Goal: Task Accomplishment & Management: Use online tool/utility

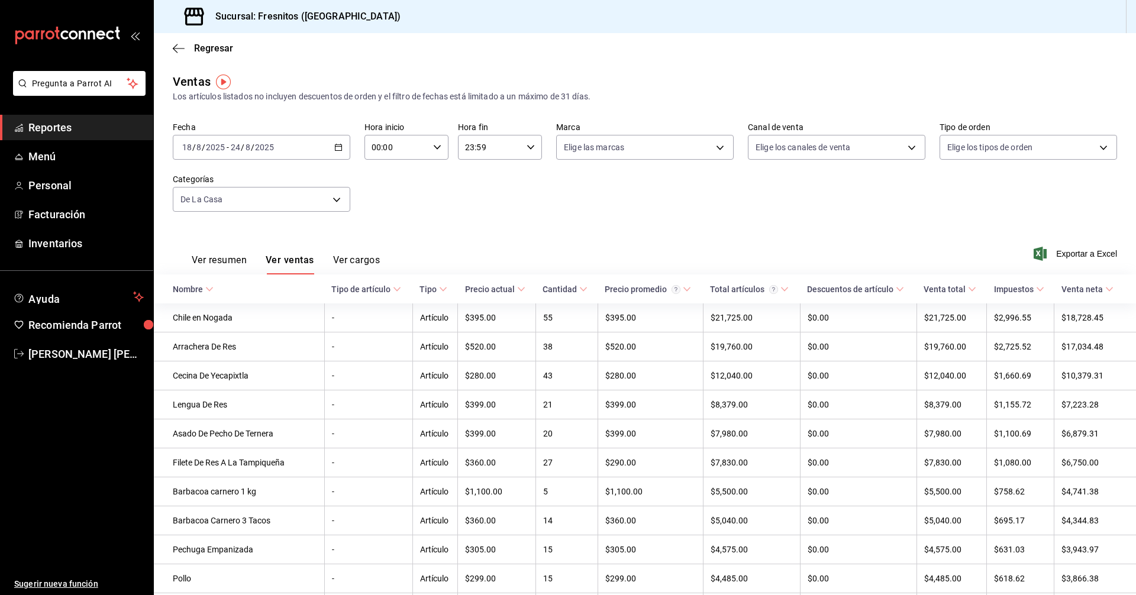
click at [59, 126] on span "Reportes" at bounding box center [85, 127] width 115 height 16
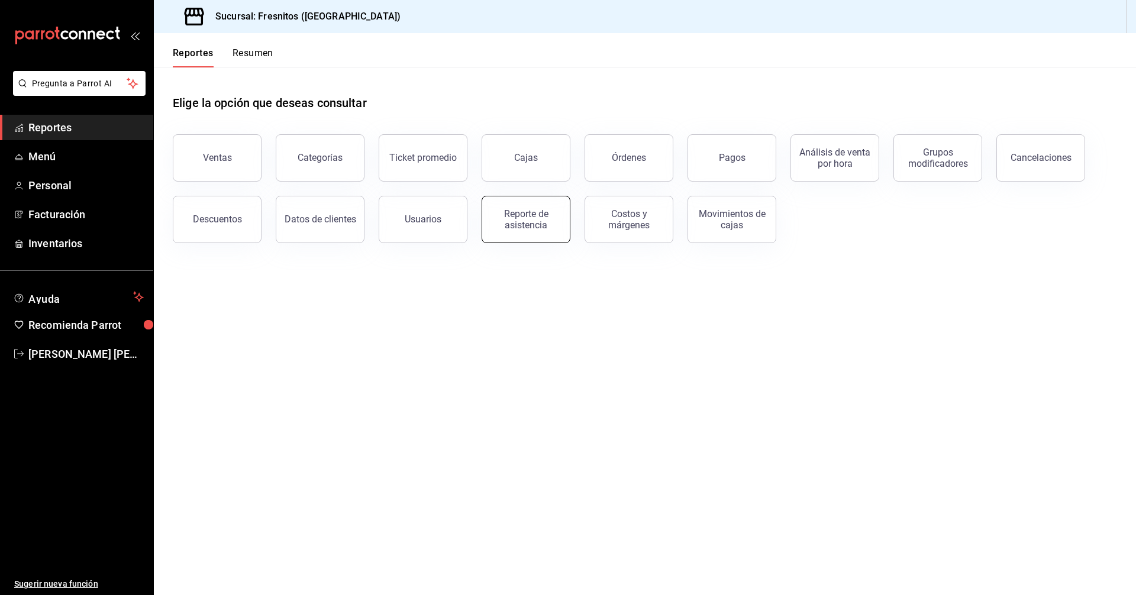
click at [529, 218] on div "Reporte de asistencia" at bounding box center [525, 219] width 73 height 22
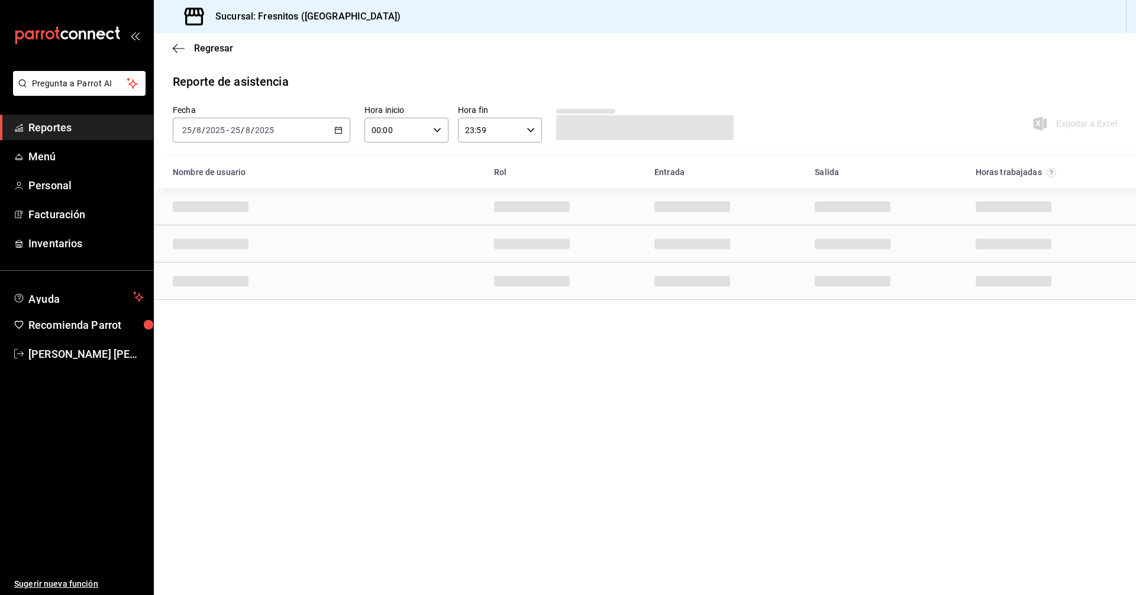
click at [341, 132] on \(Stroke\) "button" at bounding box center [338, 130] width 7 height 7
click at [229, 296] on span "Rango de fechas" at bounding box center [229, 299] width 92 height 12
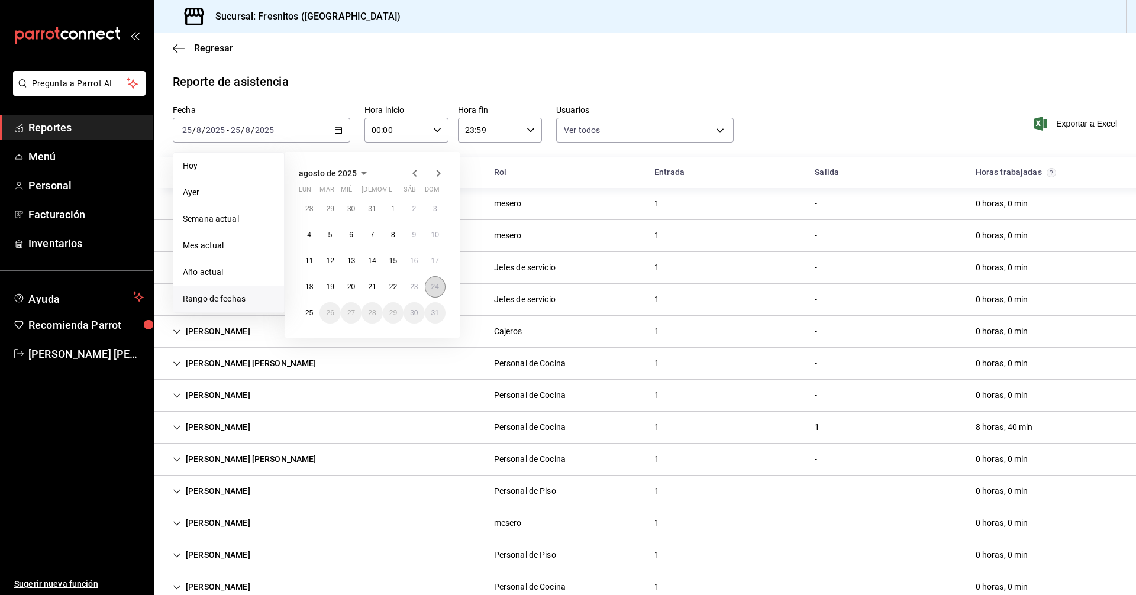
click at [434, 290] on abbr "24" at bounding box center [435, 287] width 8 height 8
click at [716, 131] on body "Pregunta a Parrot AI Reportes Menú Personal Facturación Inventarios Ayuda Recom…" at bounding box center [568, 297] width 1136 height 595
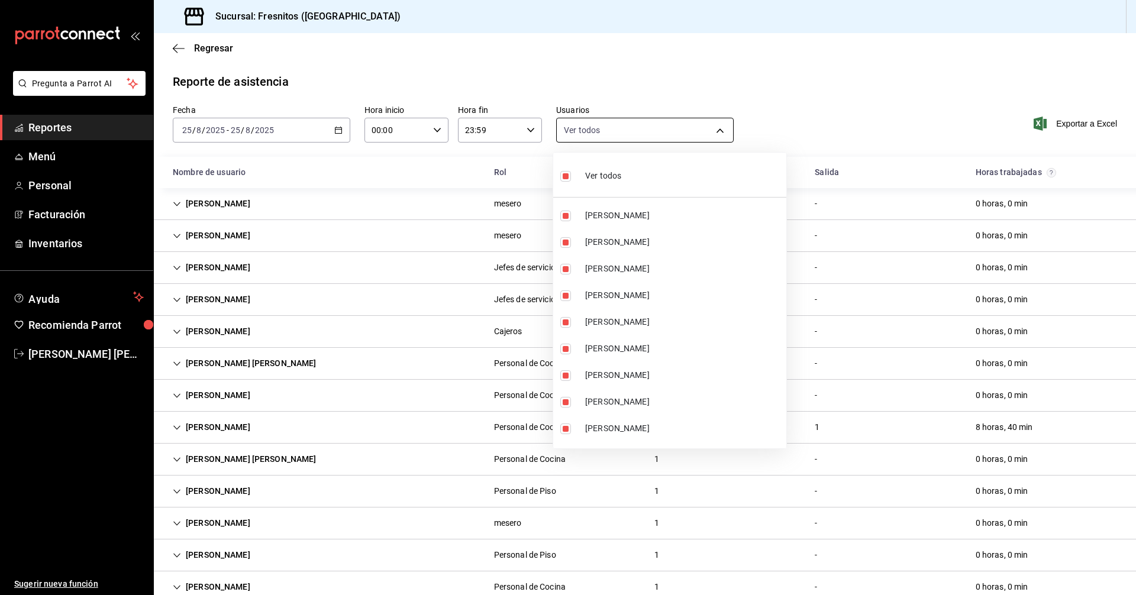
click at [716, 131] on div at bounding box center [568, 297] width 1136 height 595
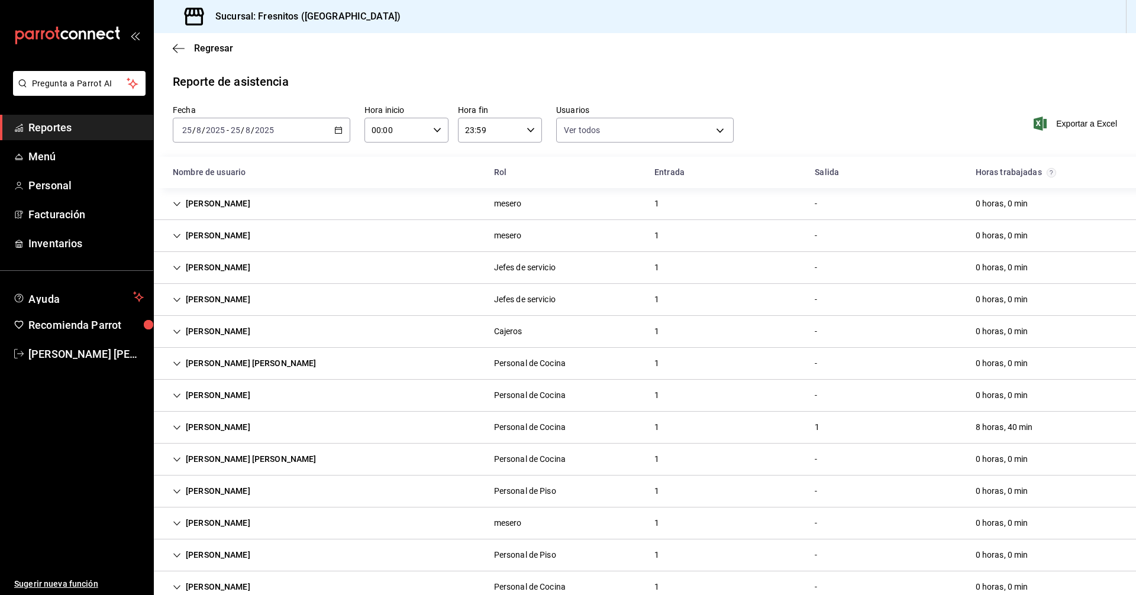
click at [199, 394] on div "[PERSON_NAME]" at bounding box center [211, 395] width 96 height 22
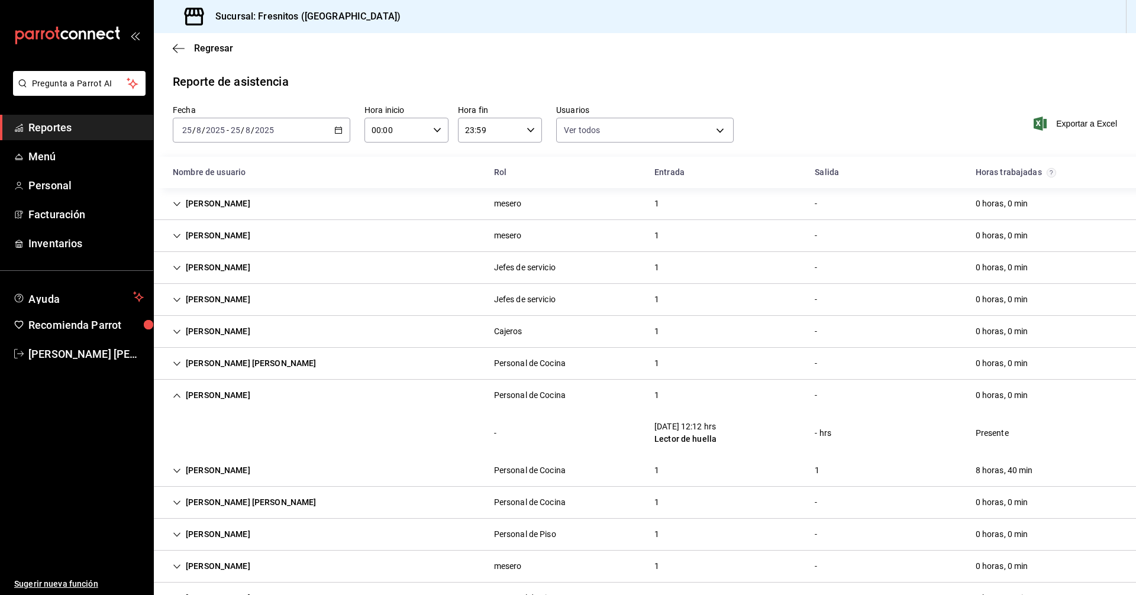
click at [199, 394] on div "[PERSON_NAME]" at bounding box center [211, 395] width 96 height 22
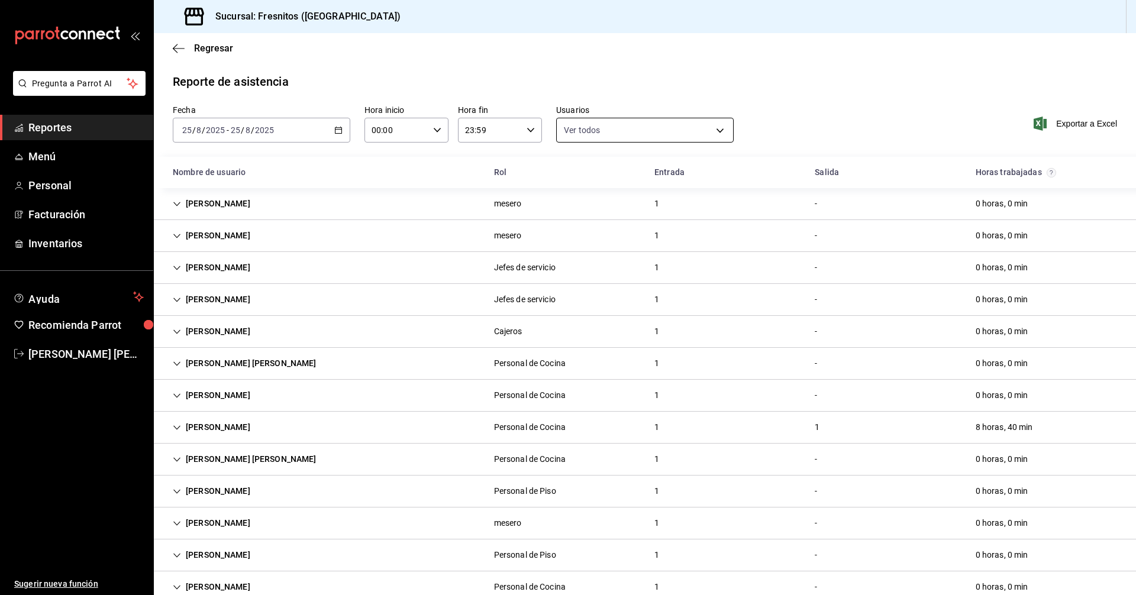
click at [714, 124] on body "Pregunta a Parrot AI Reportes Menú Personal Facturación Inventarios Ayuda Recom…" at bounding box center [568, 297] width 1136 height 595
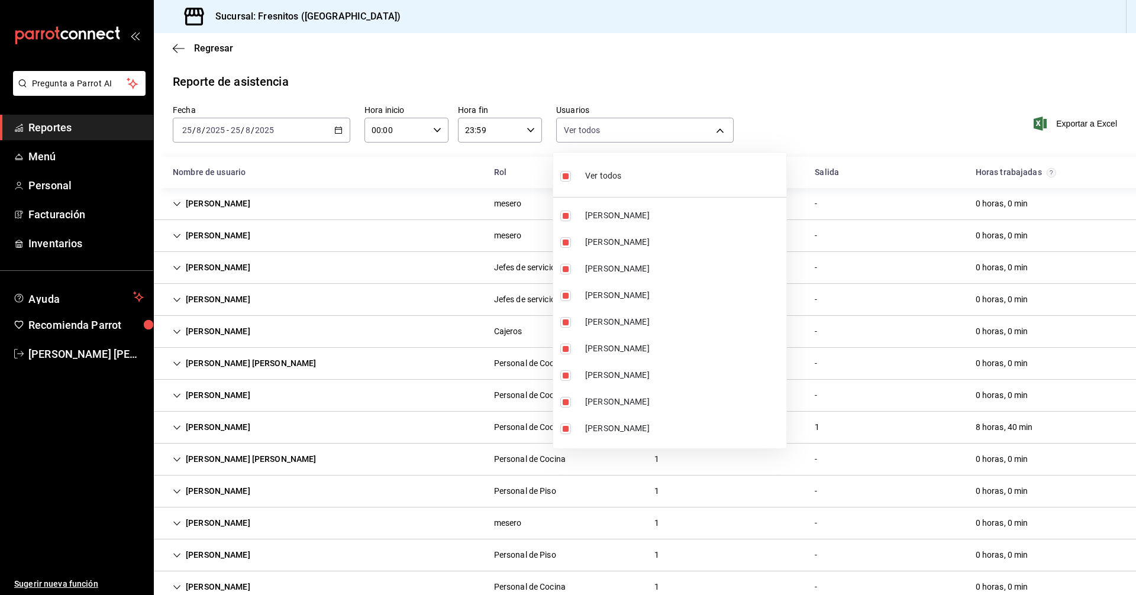
click at [564, 173] on input "checkbox" at bounding box center [565, 176] width 11 height 11
checkbox input "false"
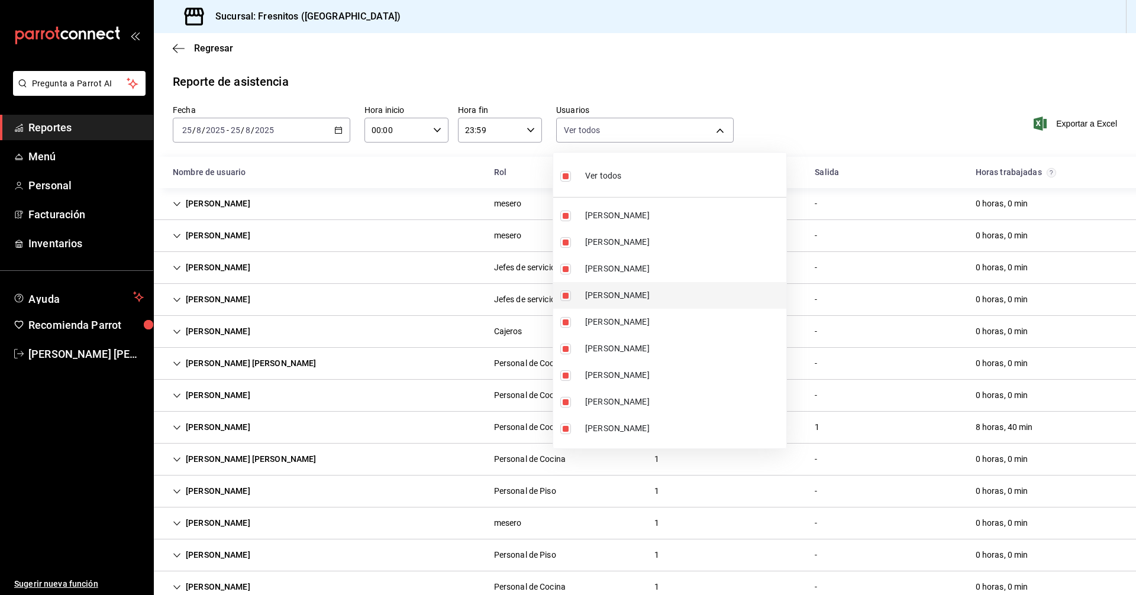
checkbox input "false"
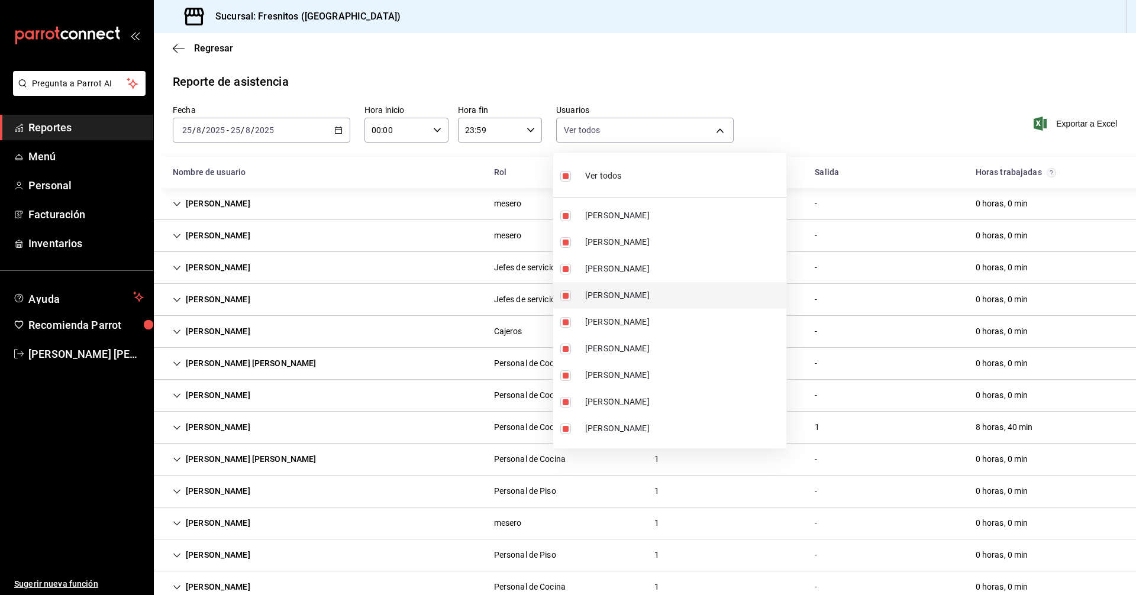
checkbox input "false"
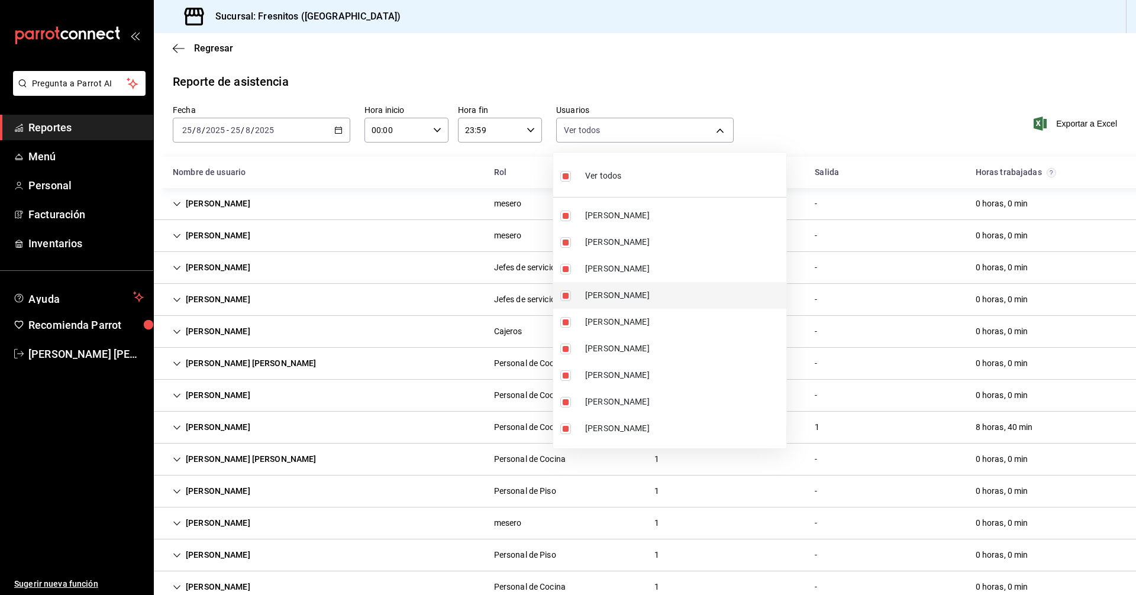
checkbox input "false"
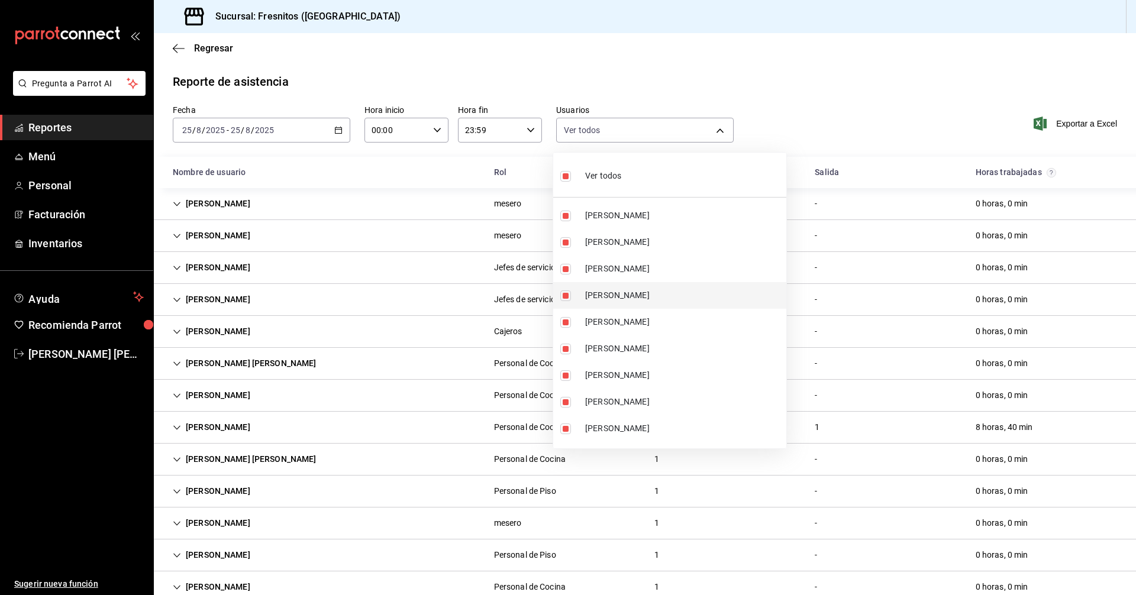
checkbox input "false"
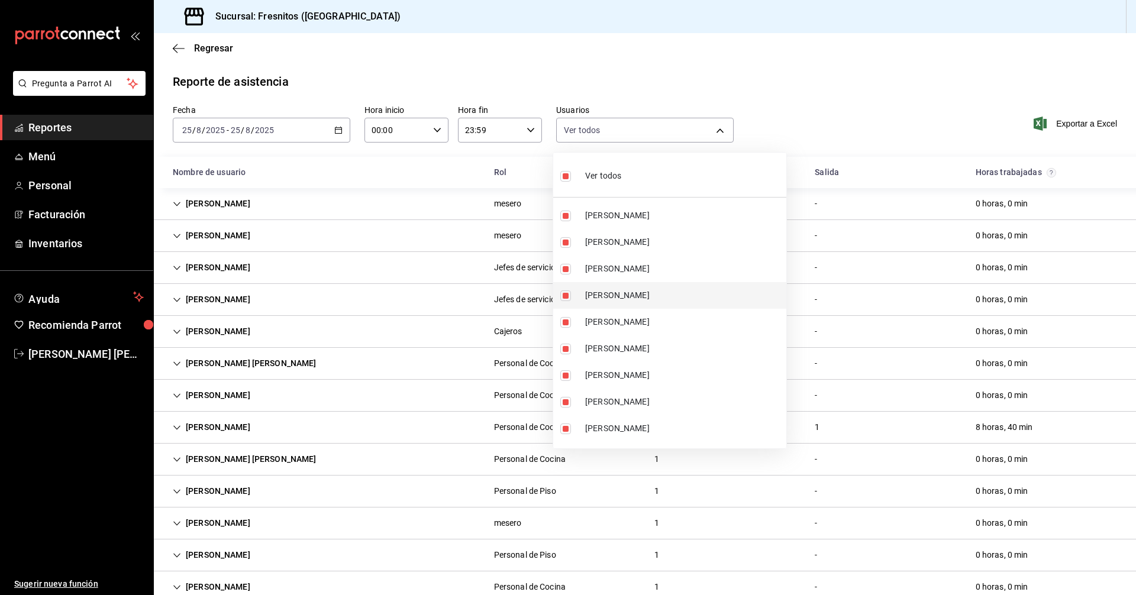
checkbox input "false"
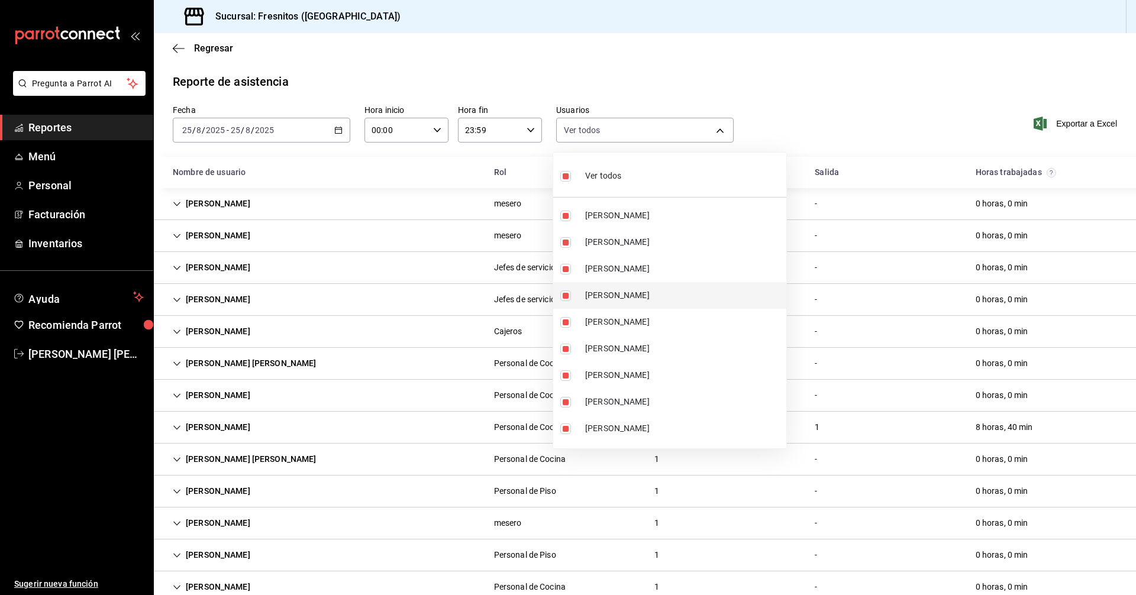
checkbox input "false"
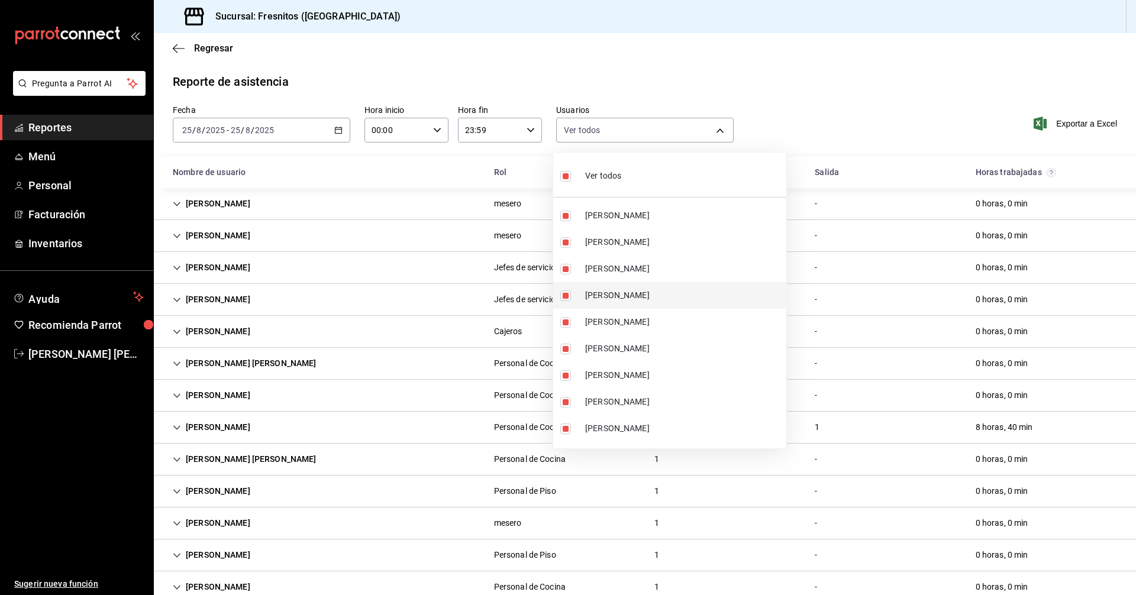
checkbox input "false"
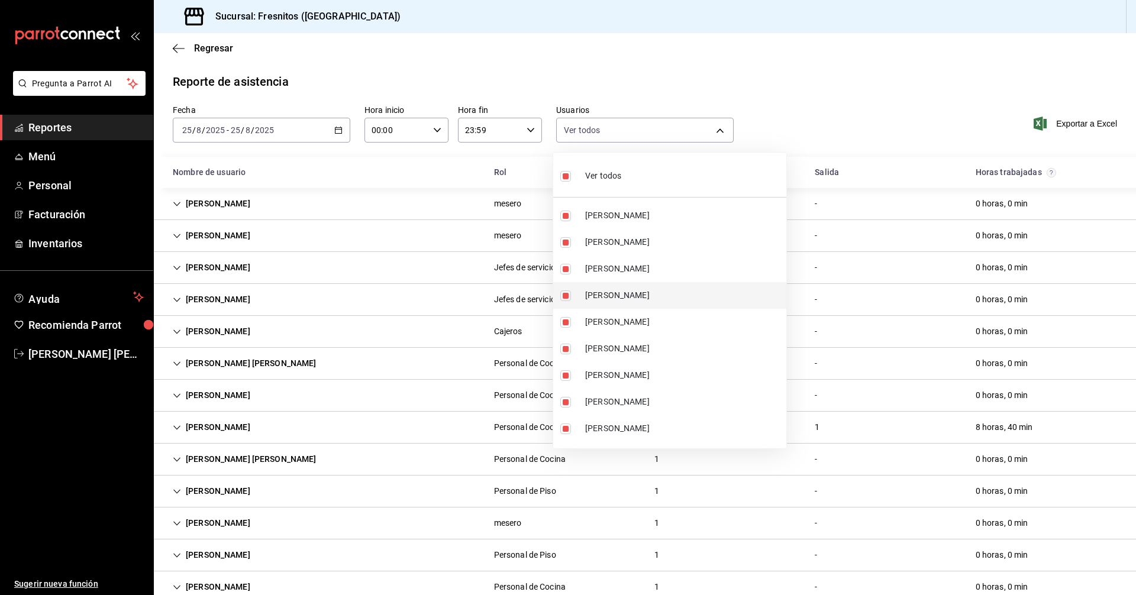
checkbox input "false"
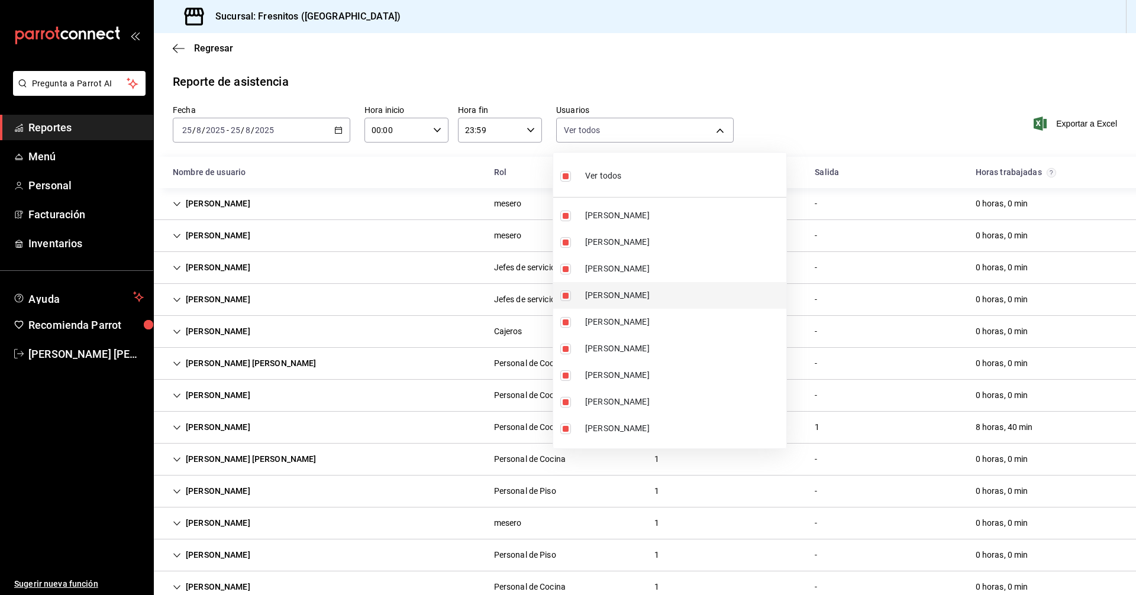
checkbox input "false"
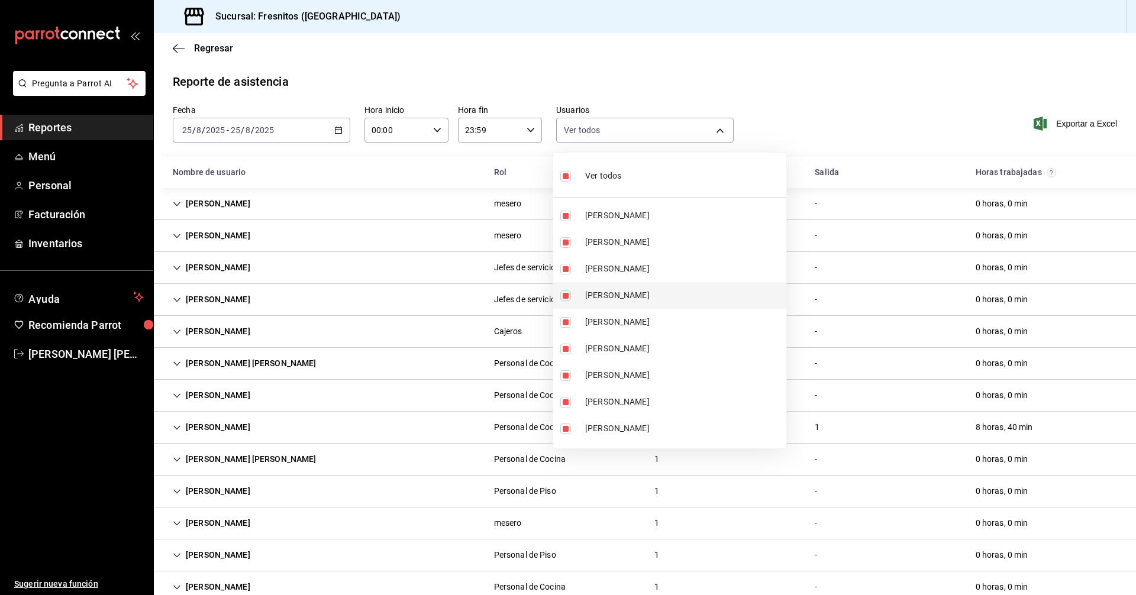
checkbox input "false"
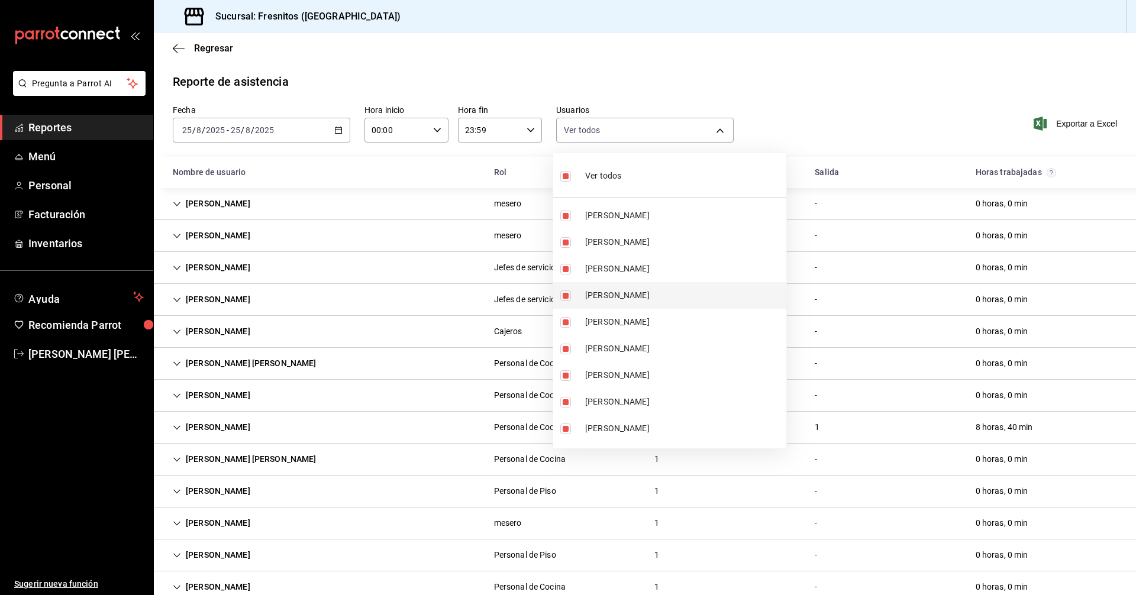
checkbox input "false"
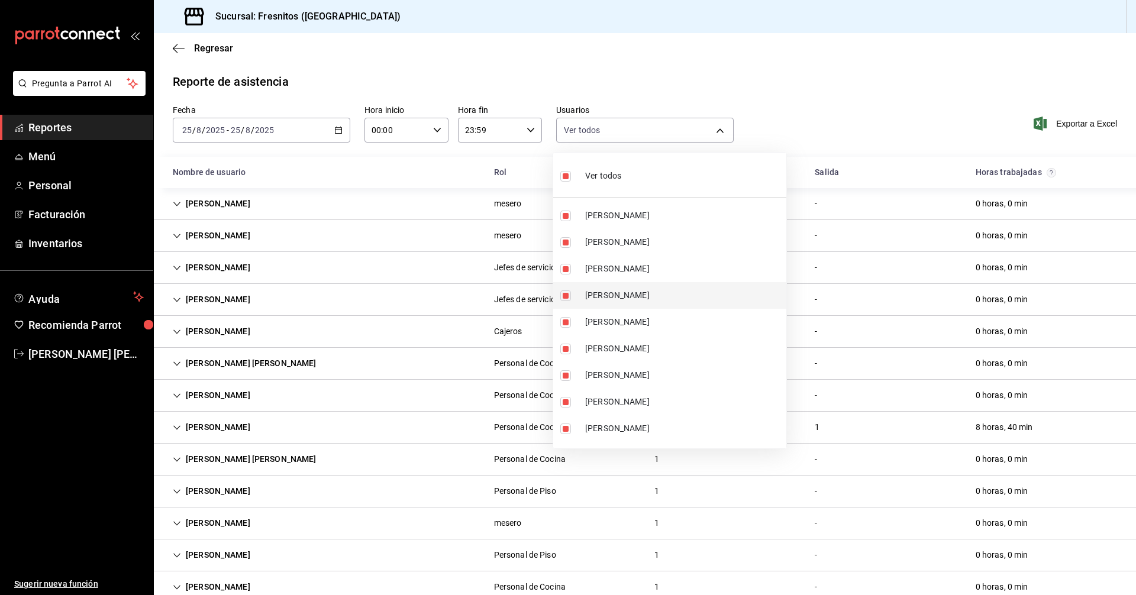
checkbox input "false"
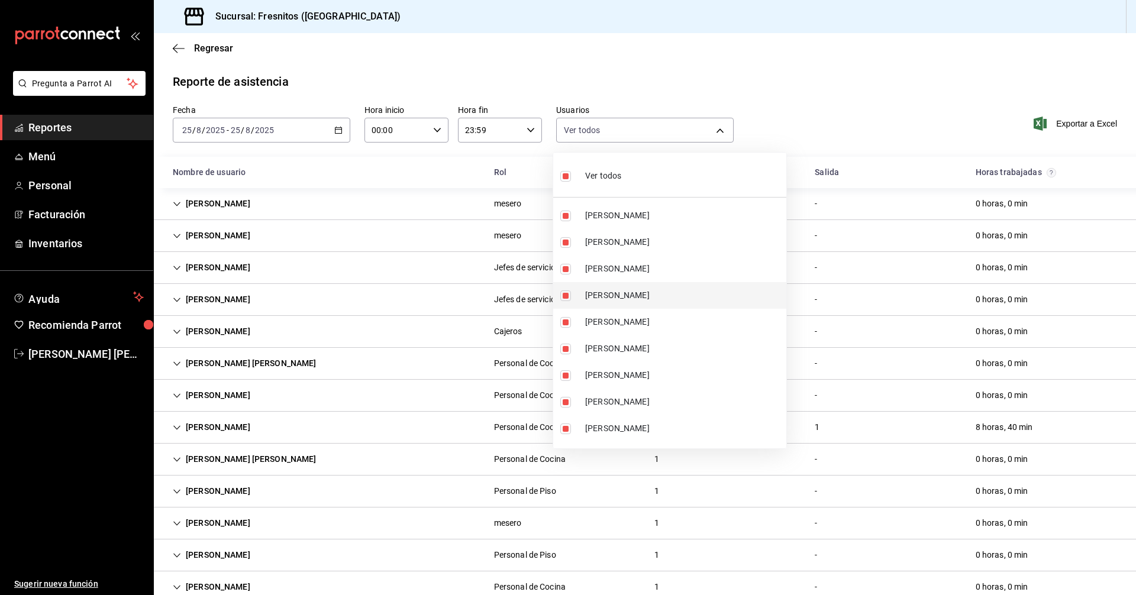
checkbox input "false"
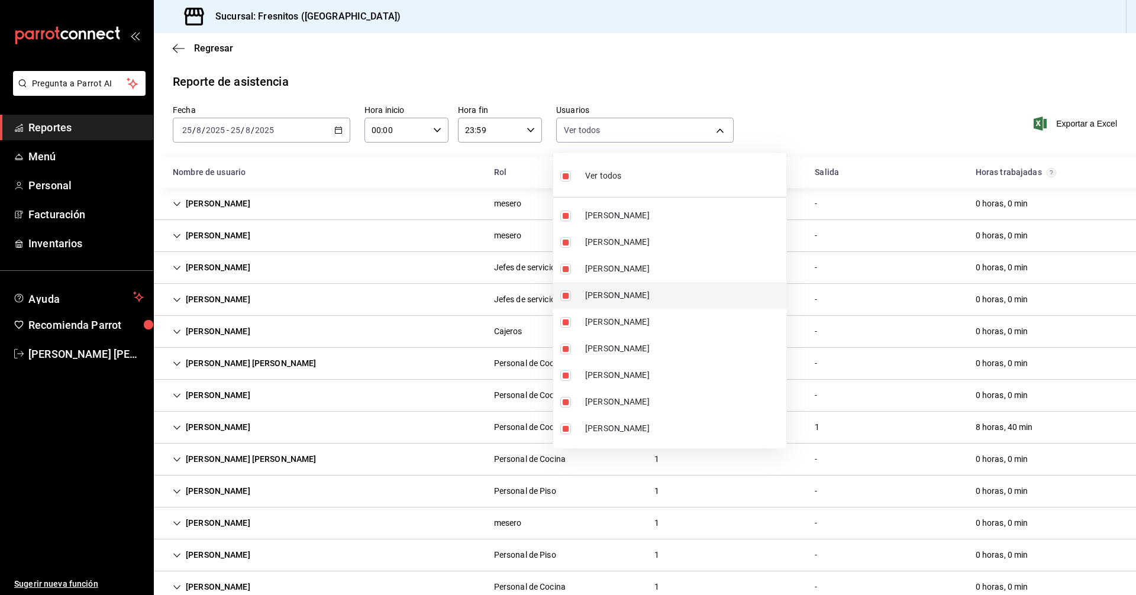
checkbox input "false"
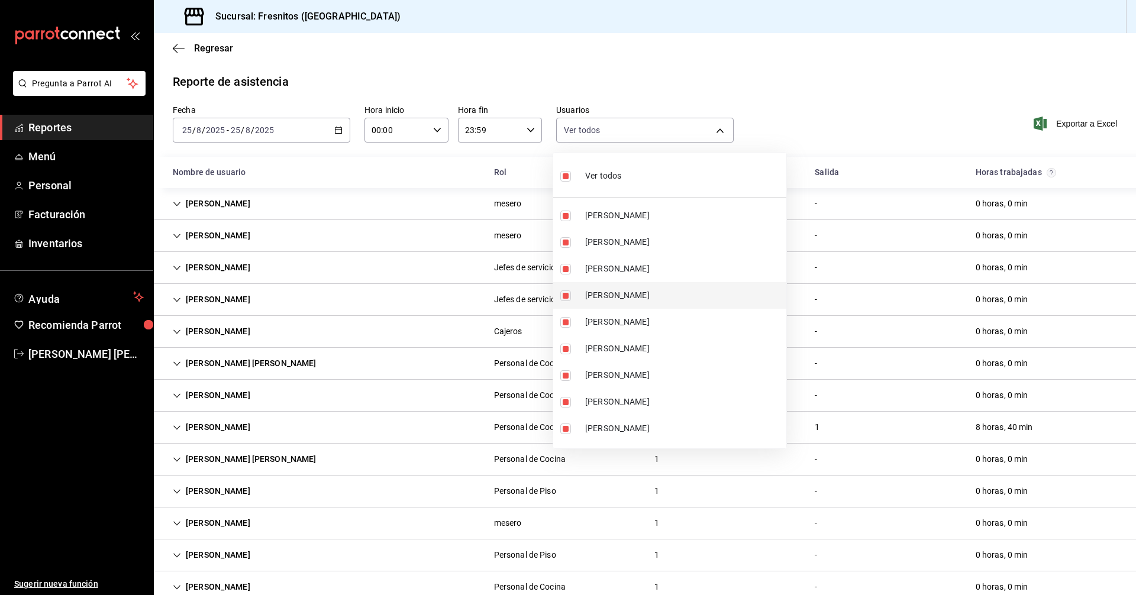
checkbox input "false"
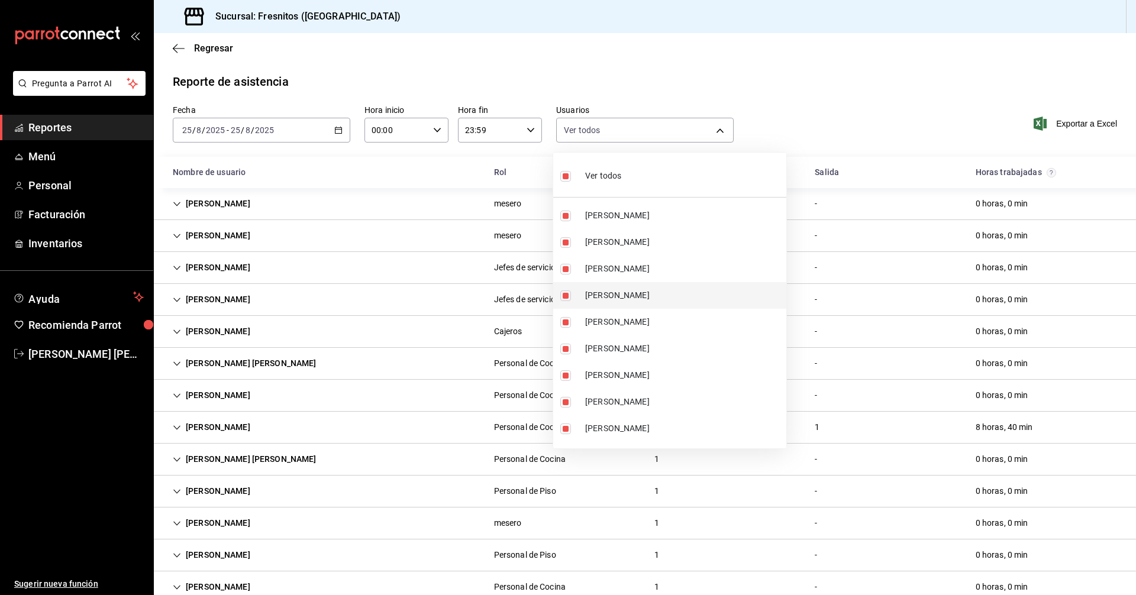
checkbox input "false"
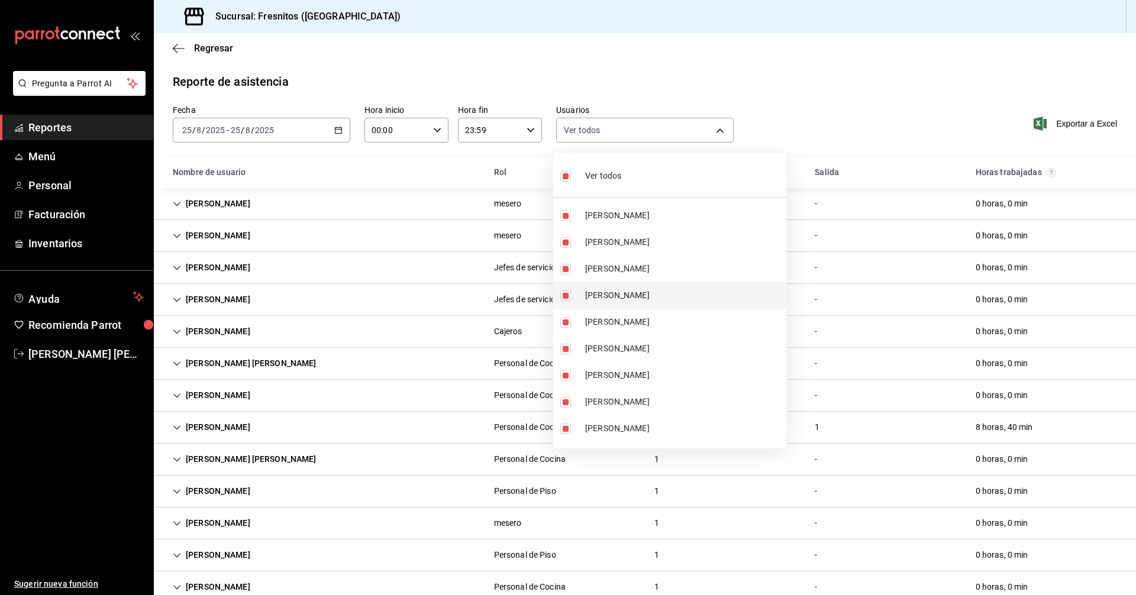
checkbox input "false"
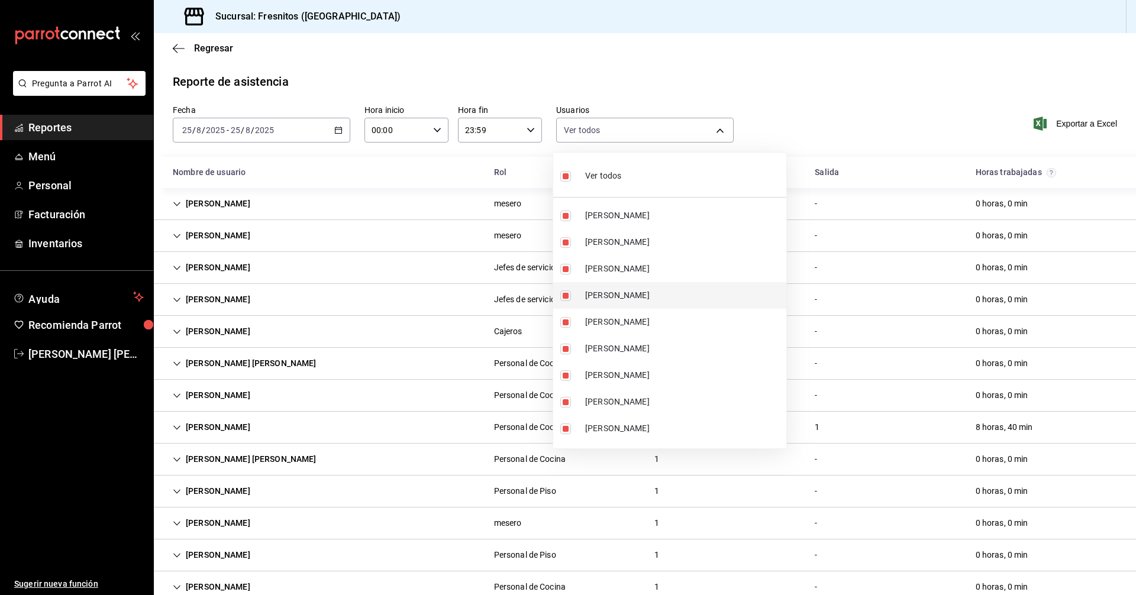
checkbox input "false"
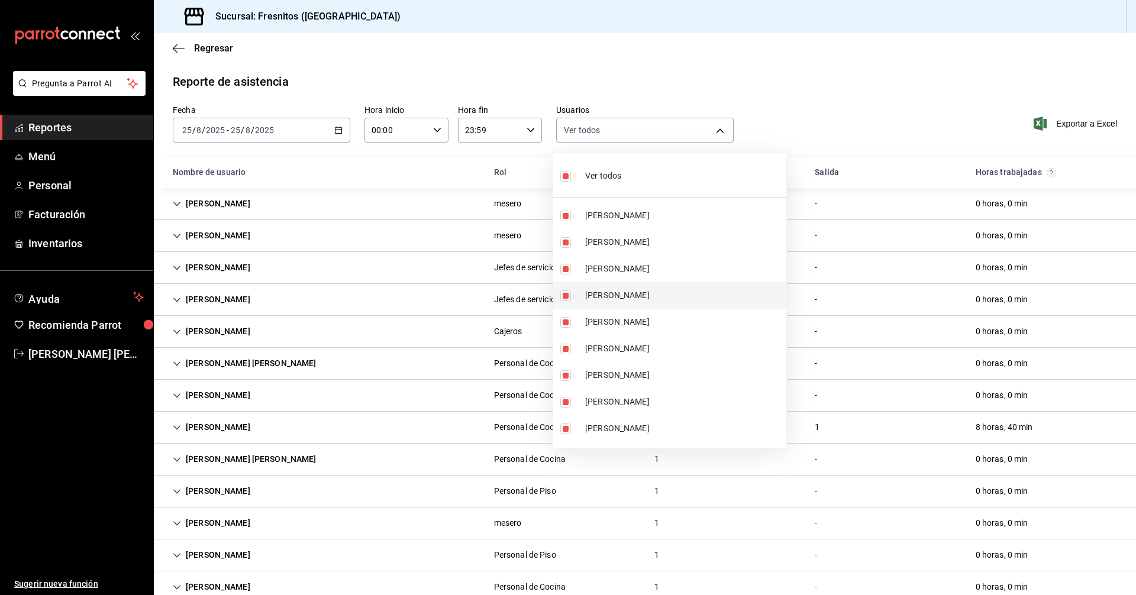
checkbox input "false"
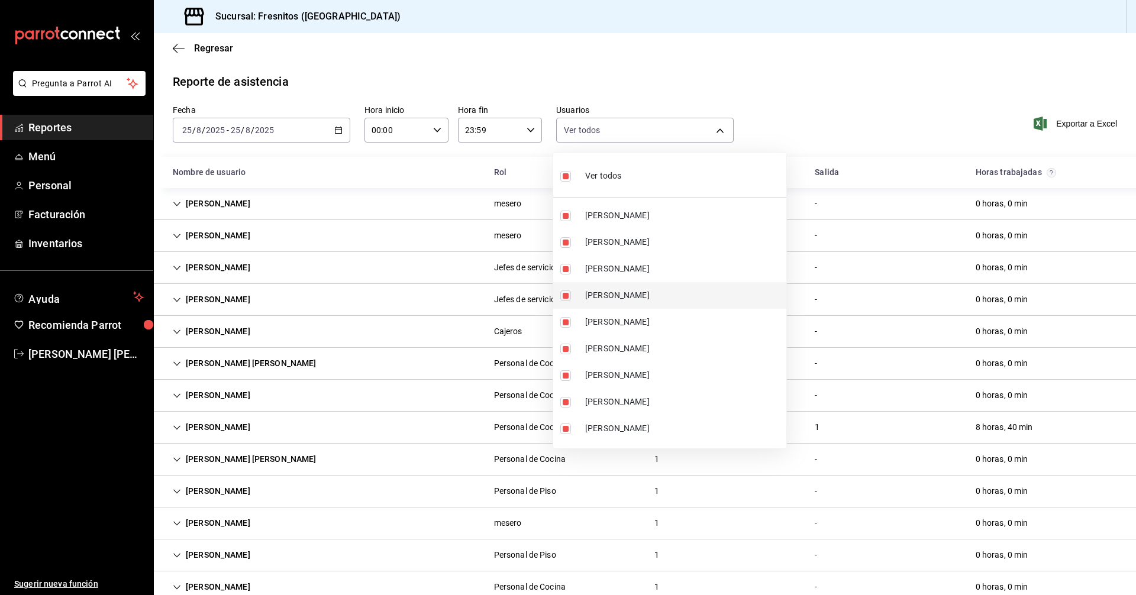
checkbox input "false"
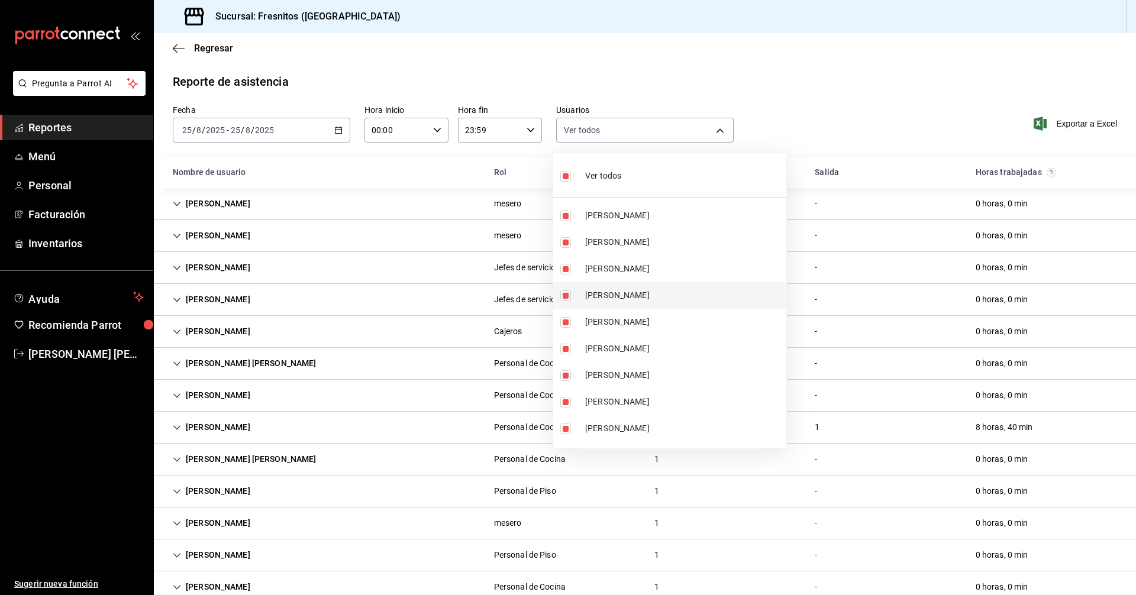
checkbox input "false"
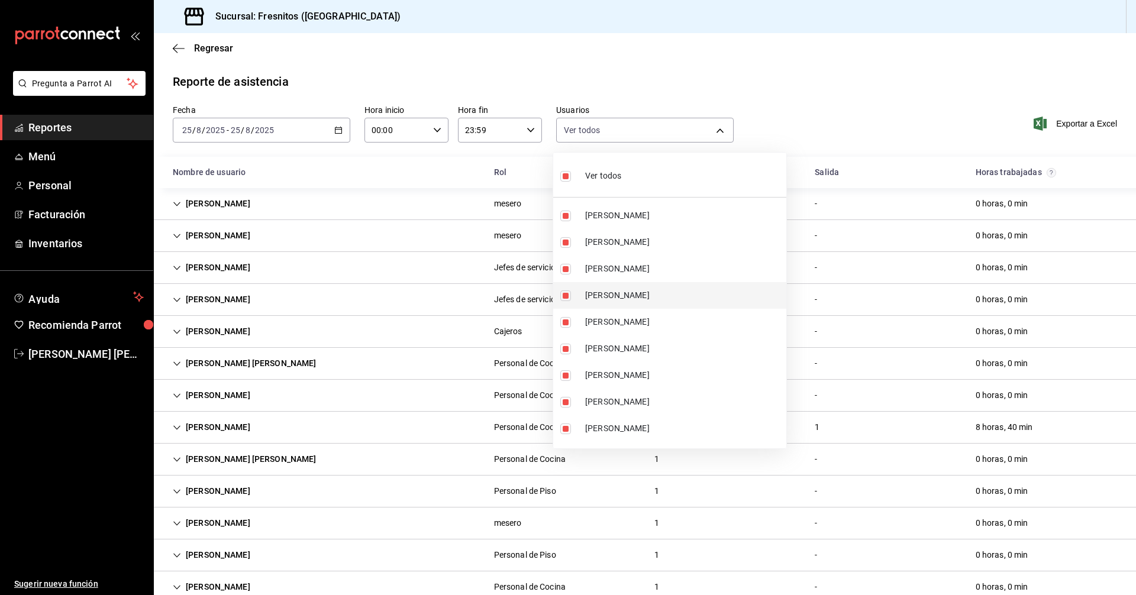
checkbox input "false"
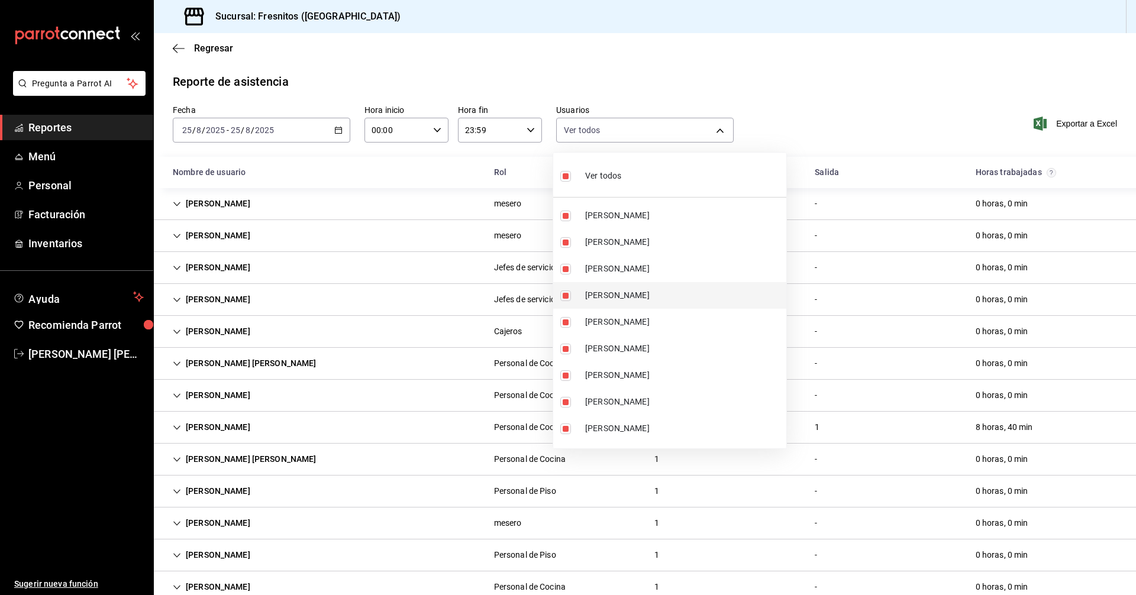
checkbox input "false"
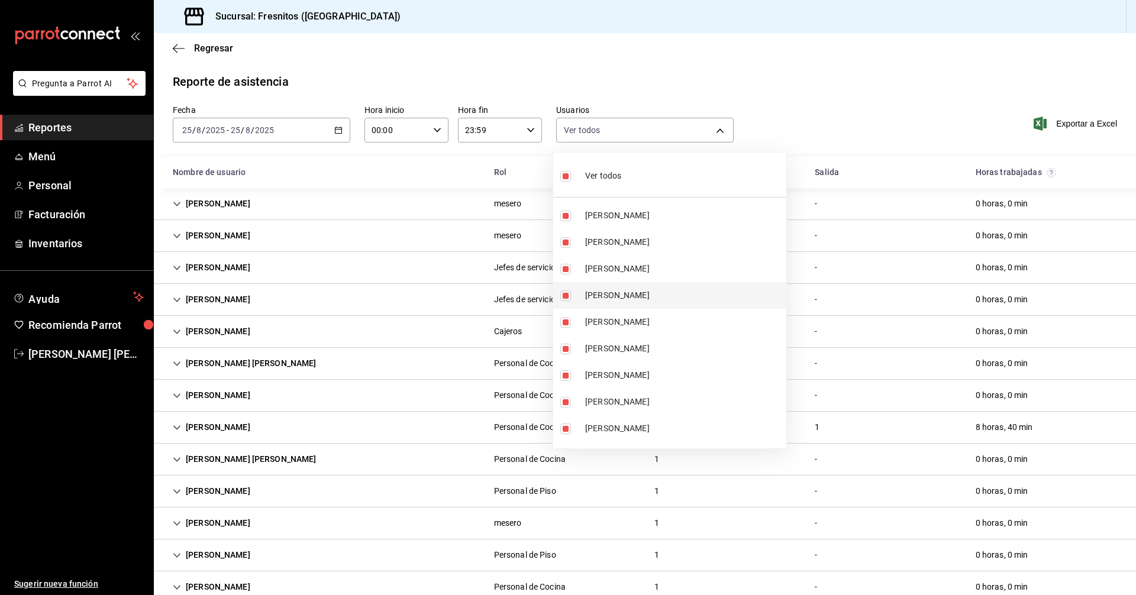
checkbox input "false"
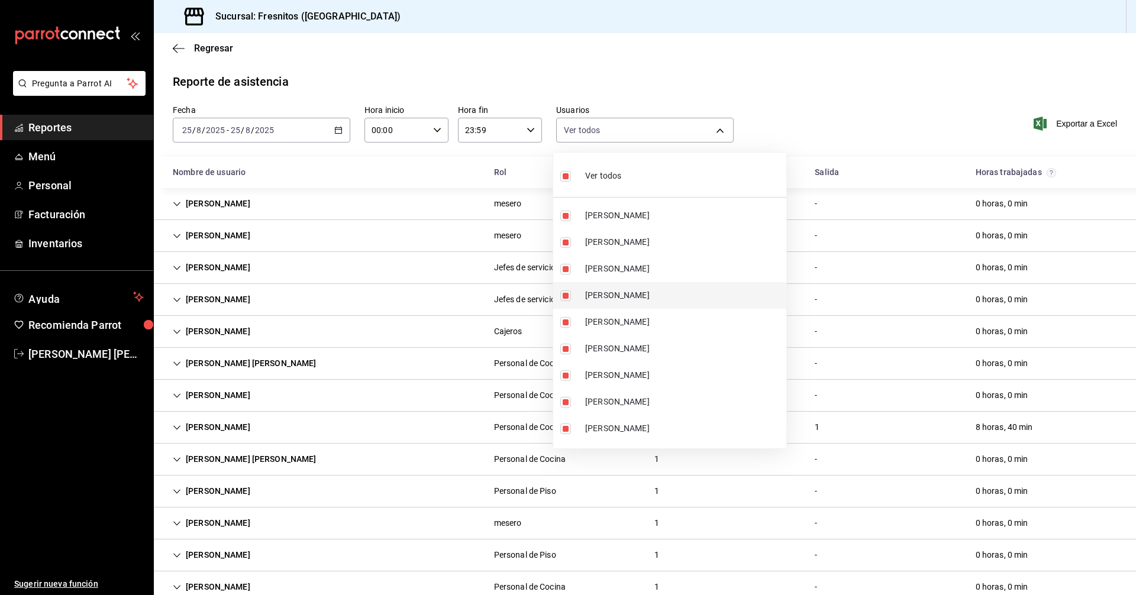
checkbox input "false"
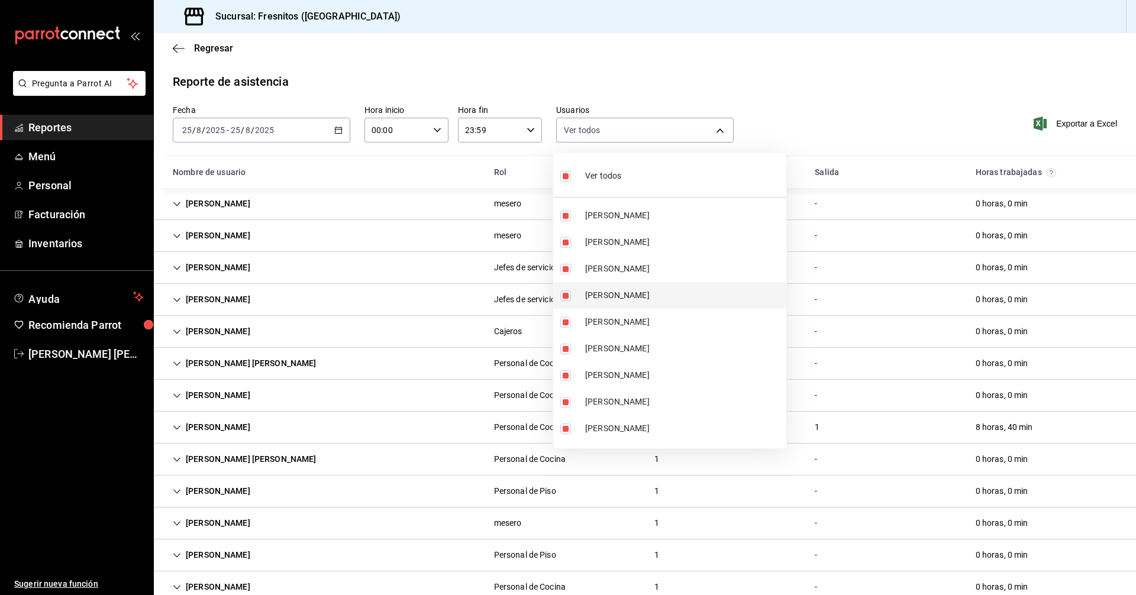
checkbox input "false"
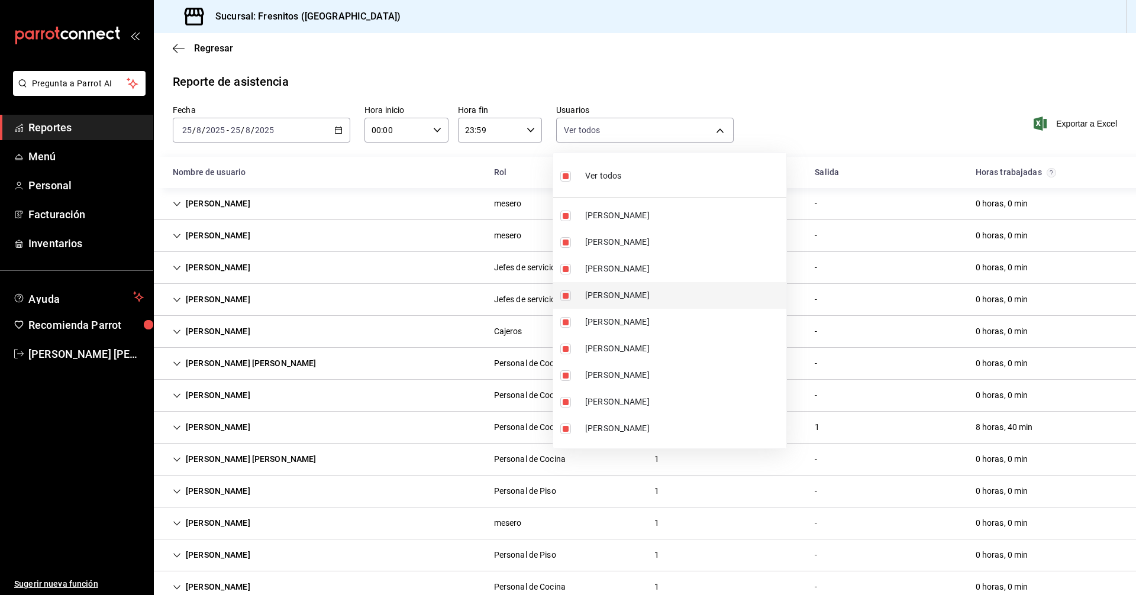
checkbox input "false"
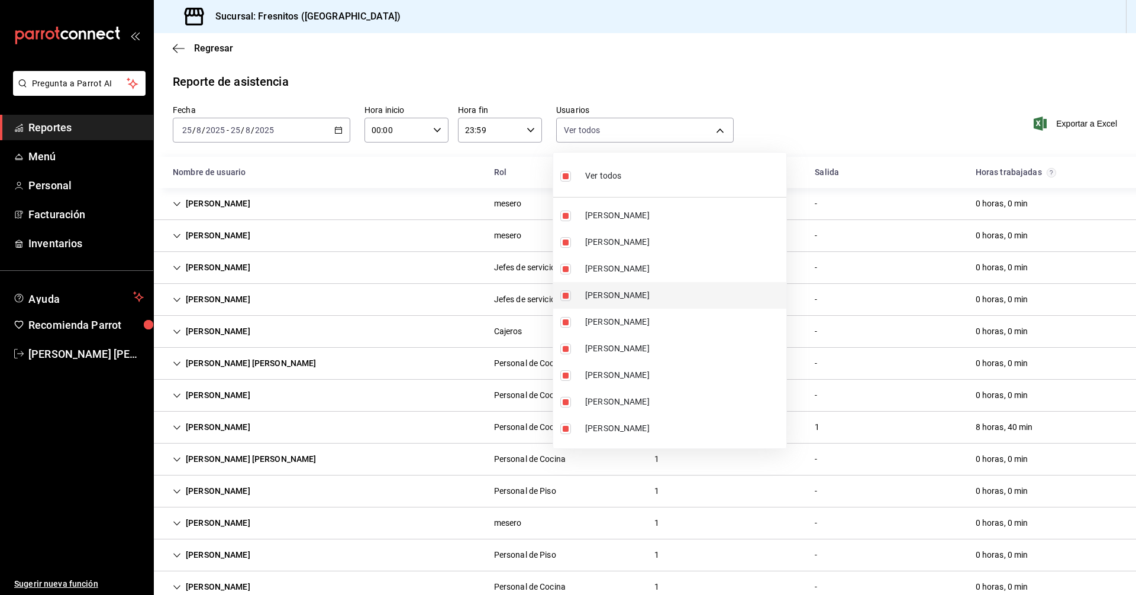
checkbox input "false"
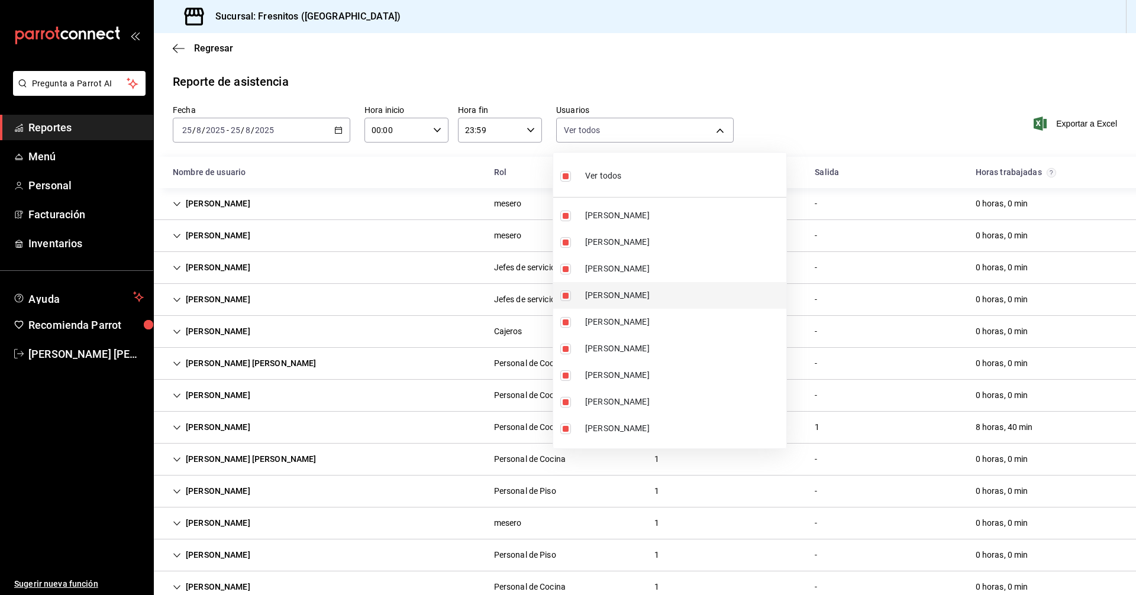
checkbox input "false"
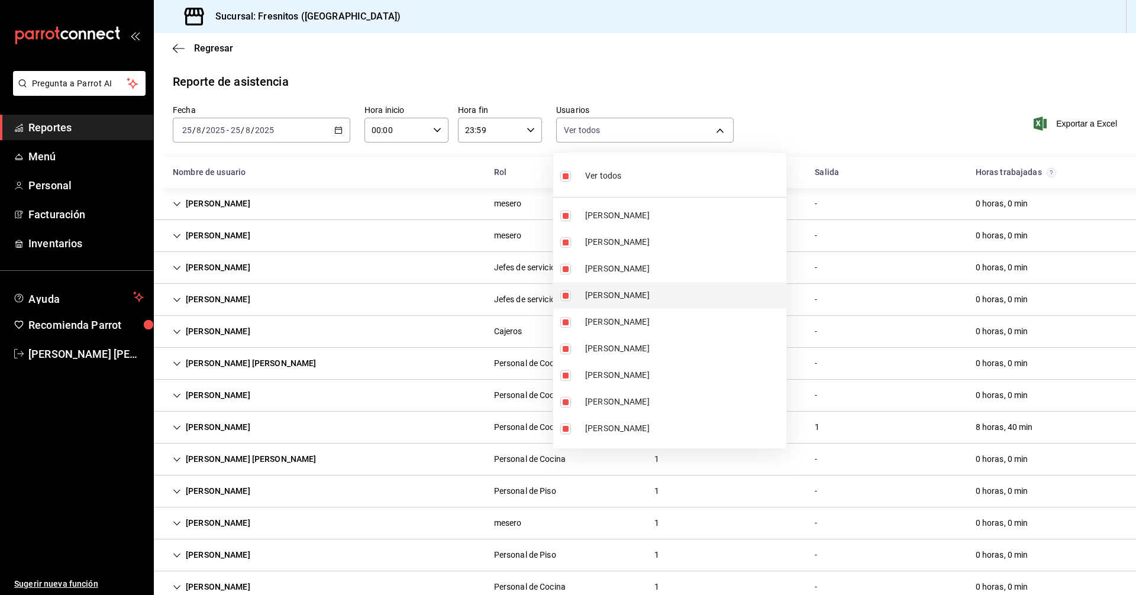
checkbox input "false"
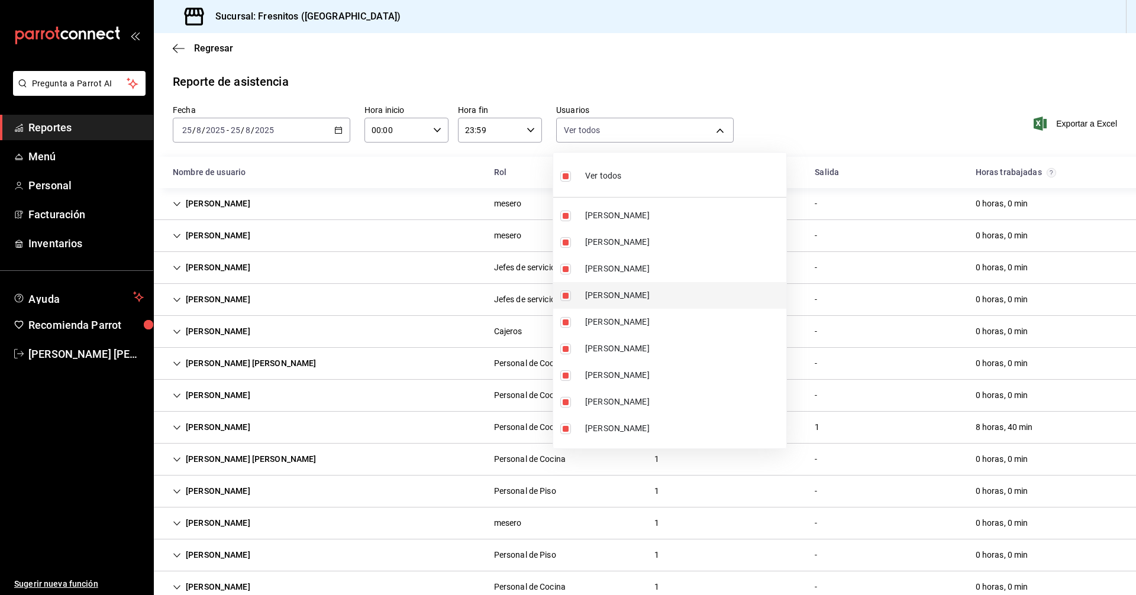
checkbox input "false"
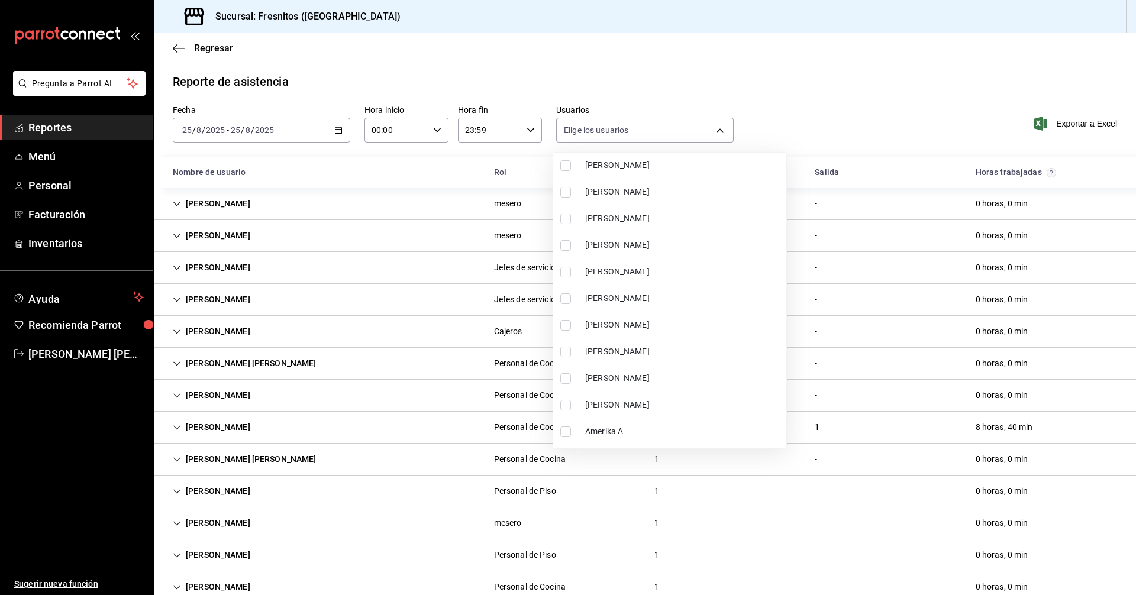
scroll to position [177, 0]
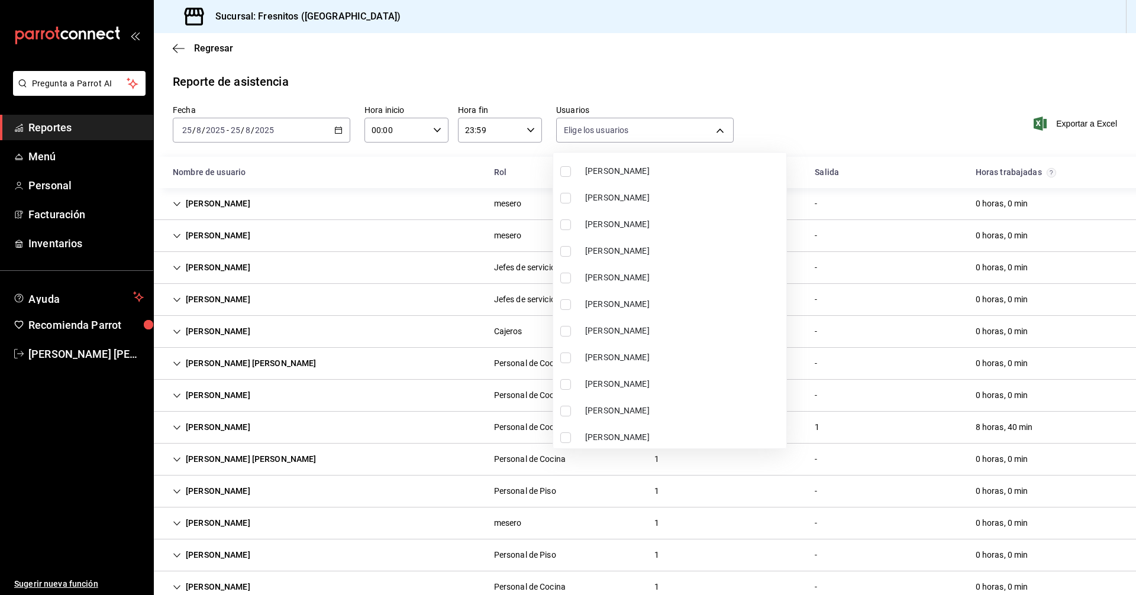
click at [567, 253] on input "checkbox" at bounding box center [565, 251] width 11 height 11
checkbox input "true"
type input "e44c5182-ff78-4b3f-84c6-dba72e6e2465"
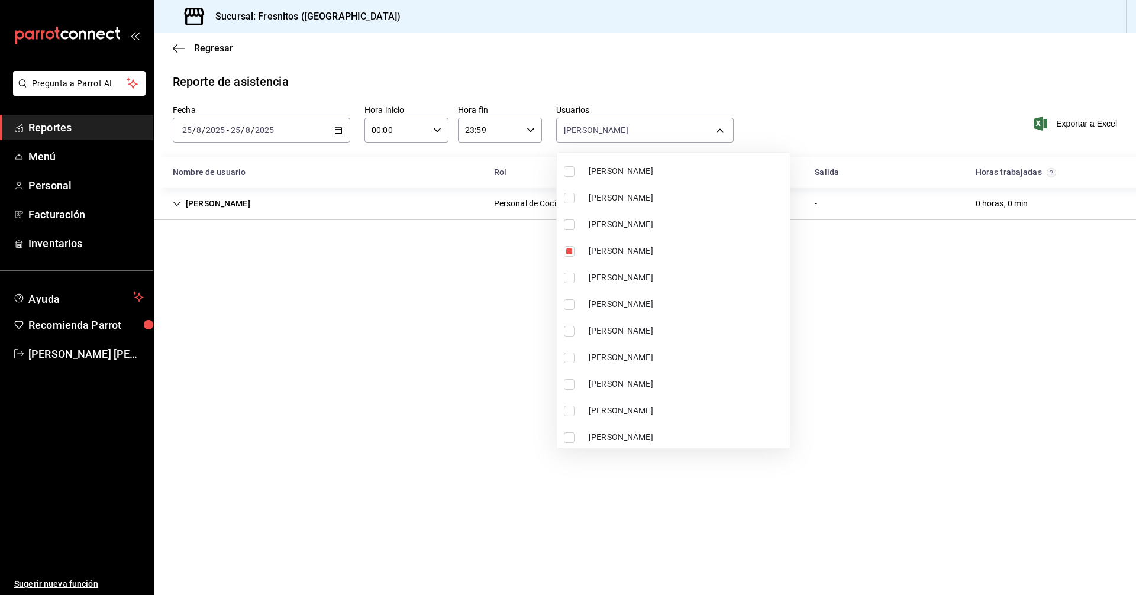
click at [817, 114] on div at bounding box center [568, 297] width 1136 height 595
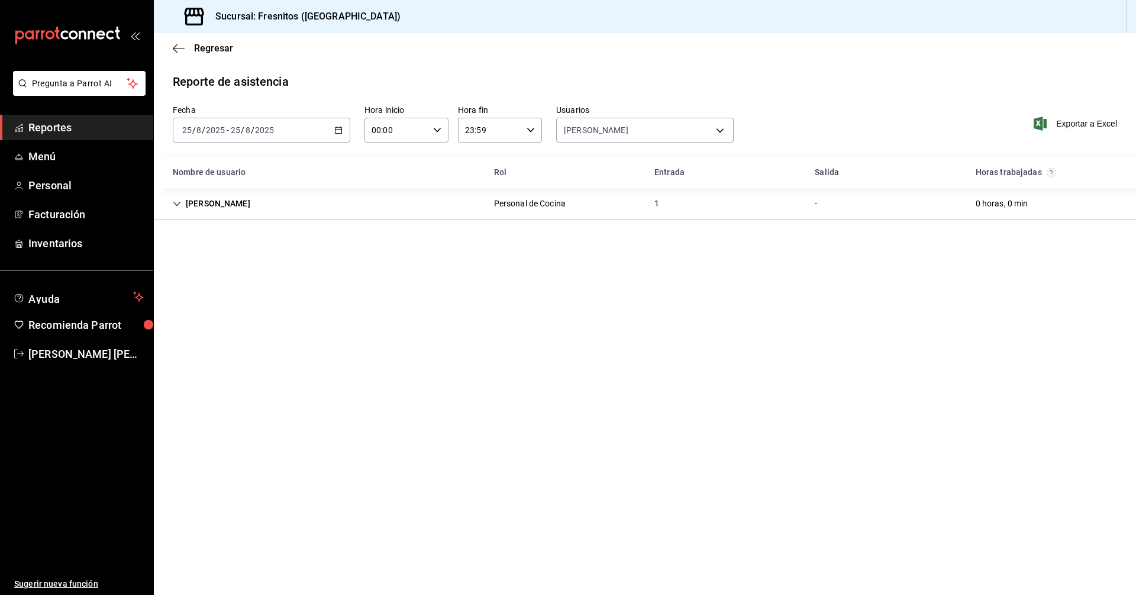
click at [339, 128] on icon "button" at bounding box center [338, 130] width 8 height 8
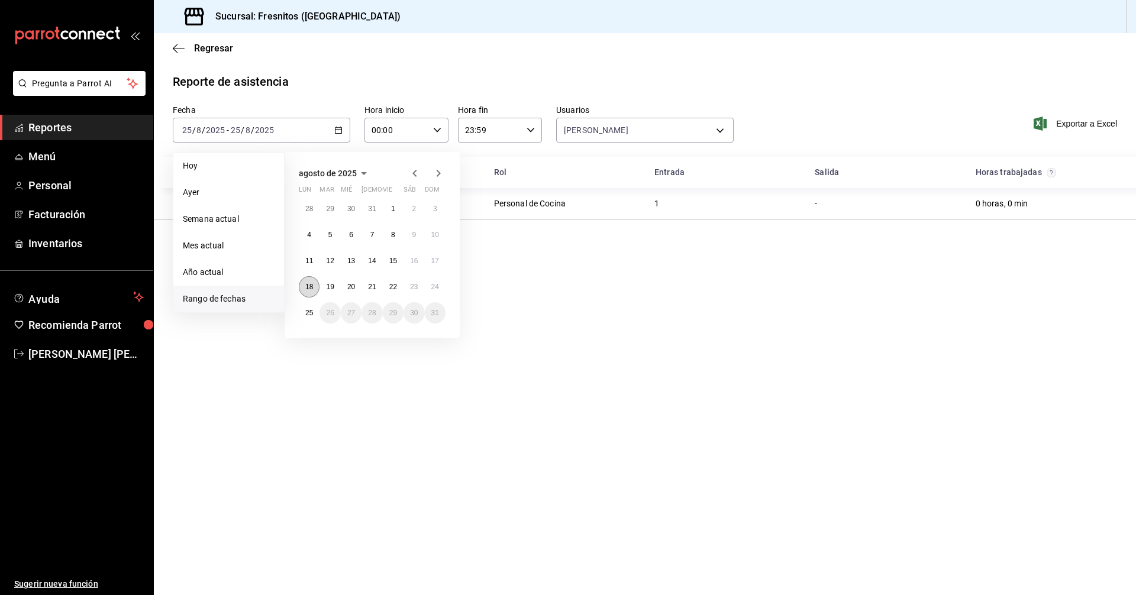
click at [309, 283] on abbr "18" at bounding box center [309, 287] width 8 height 8
click at [440, 287] on button "24" at bounding box center [435, 286] width 21 height 21
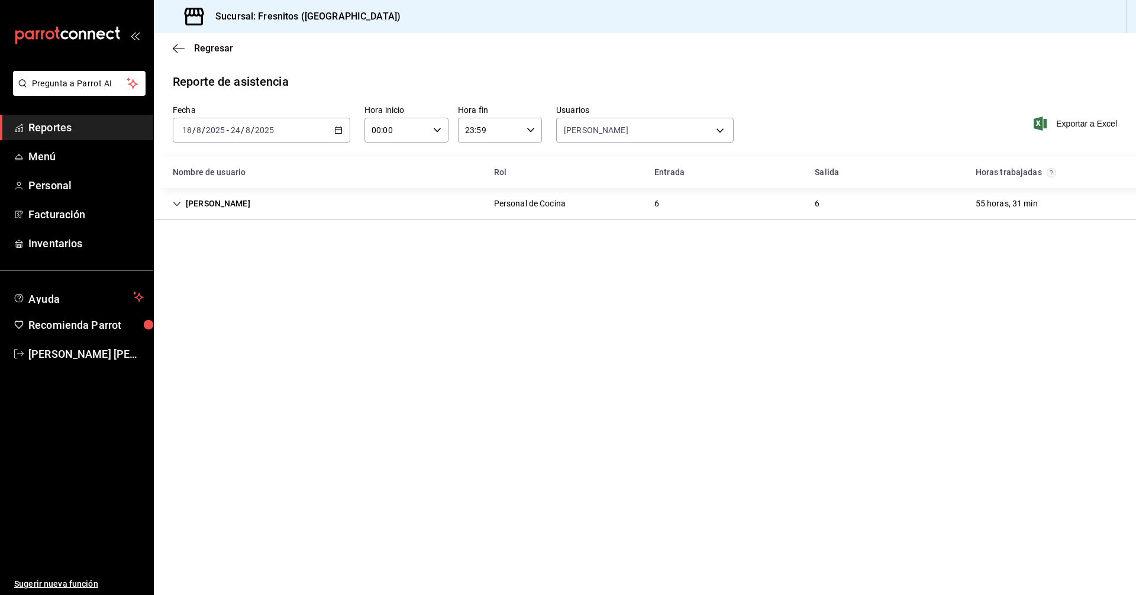
click at [339, 129] on icon "button" at bounding box center [338, 130] width 8 height 8
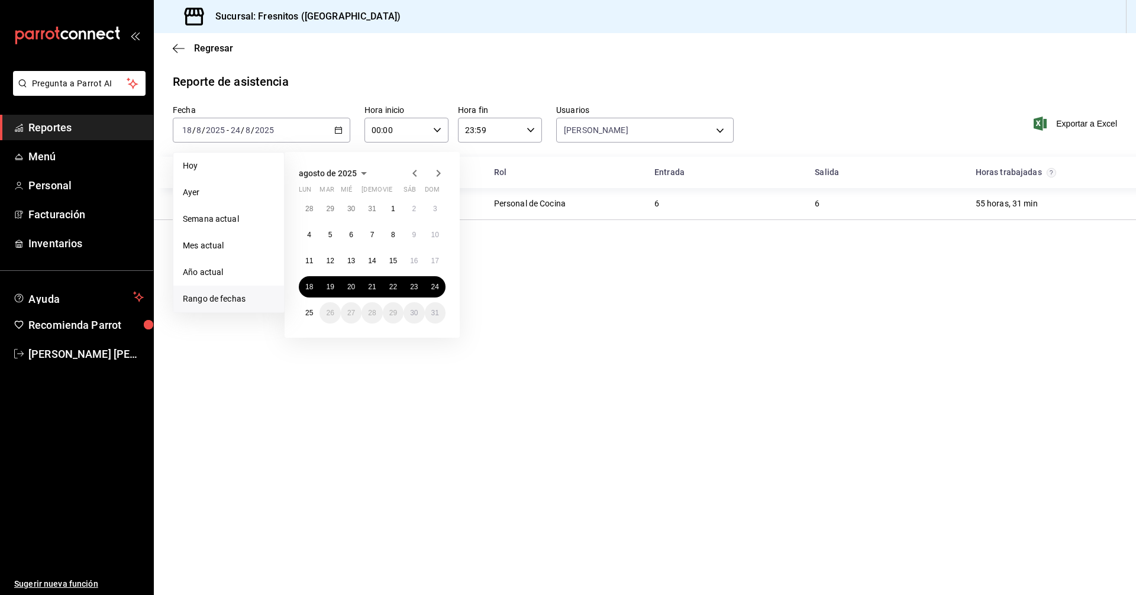
click at [625, 313] on main "Regresar Reporte de asistencia Fecha [DATE] [DATE] - [DATE] [DATE] [PERSON_NAME…" at bounding box center [645, 314] width 982 height 562
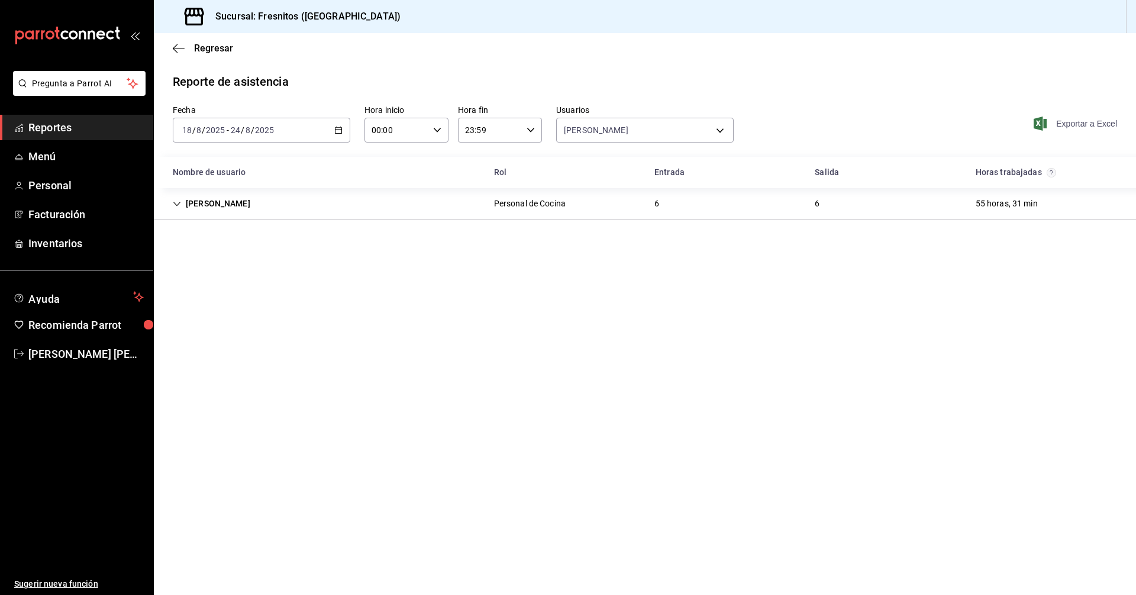
click at [1062, 122] on span "Exportar a Excel" at bounding box center [1076, 124] width 81 height 14
